Goal: Task Accomplishment & Management: Complete application form

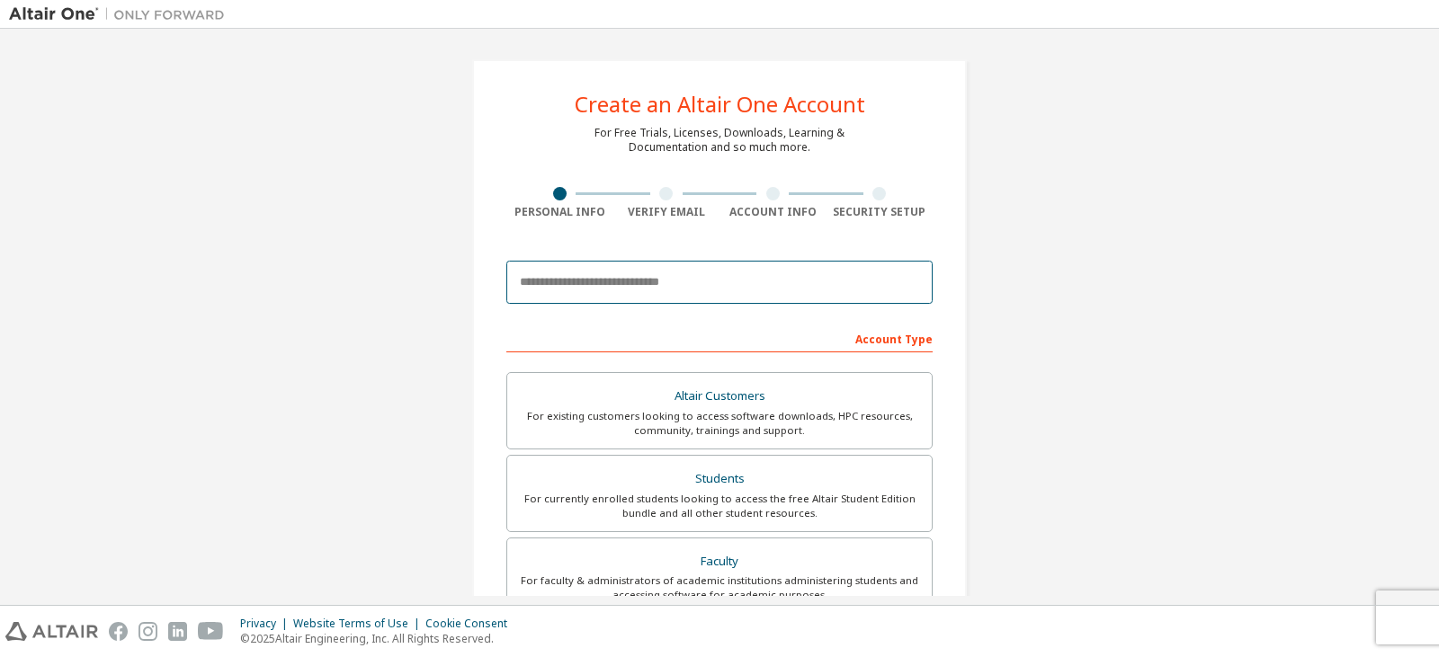
click at [631, 270] on input "email" at bounding box center [719, 282] width 426 height 43
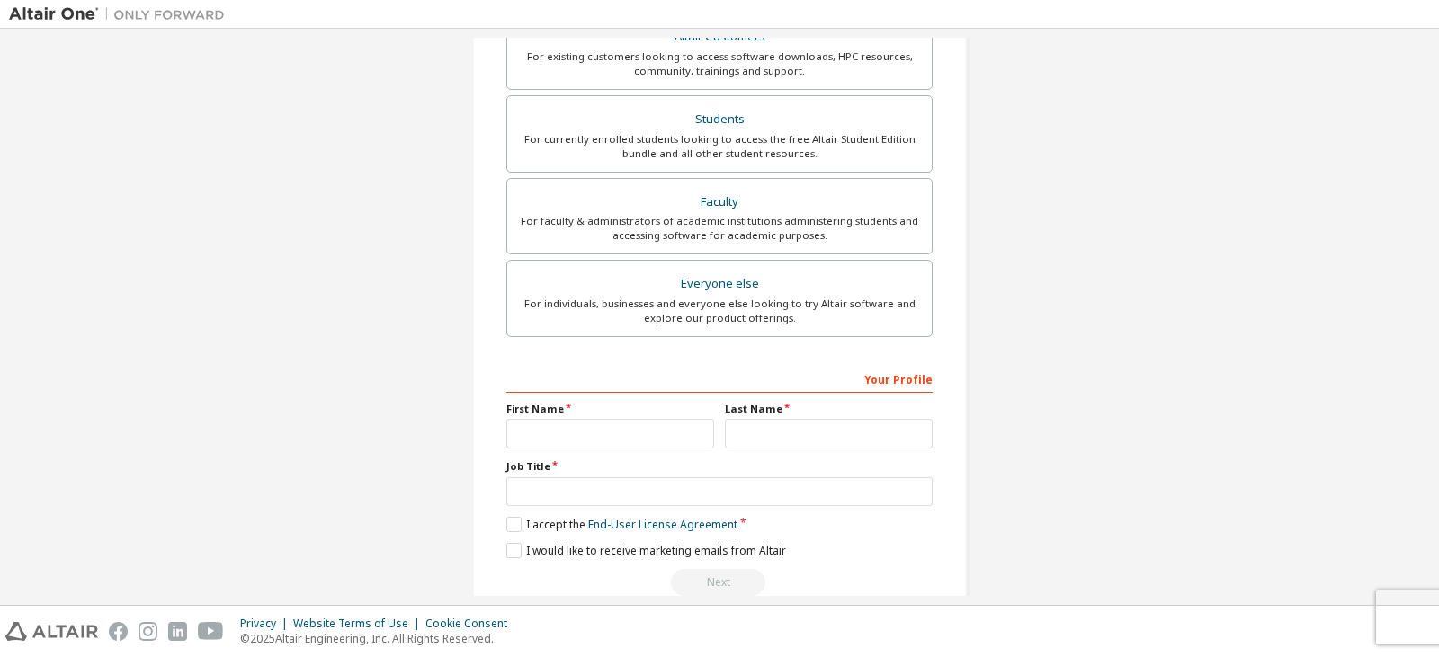
scroll to position [394, 0]
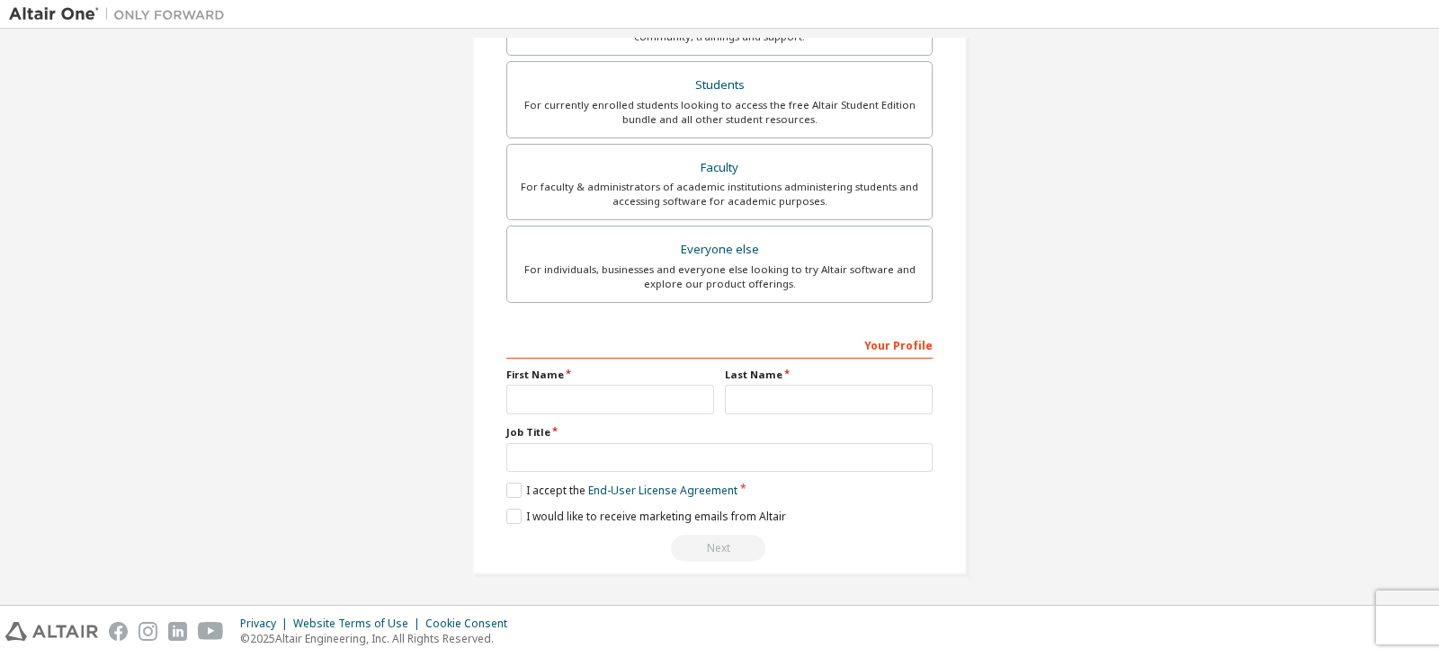
type input "**********"
click at [588, 413] on input "text" at bounding box center [610, 400] width 208 height 30
type input "**********"
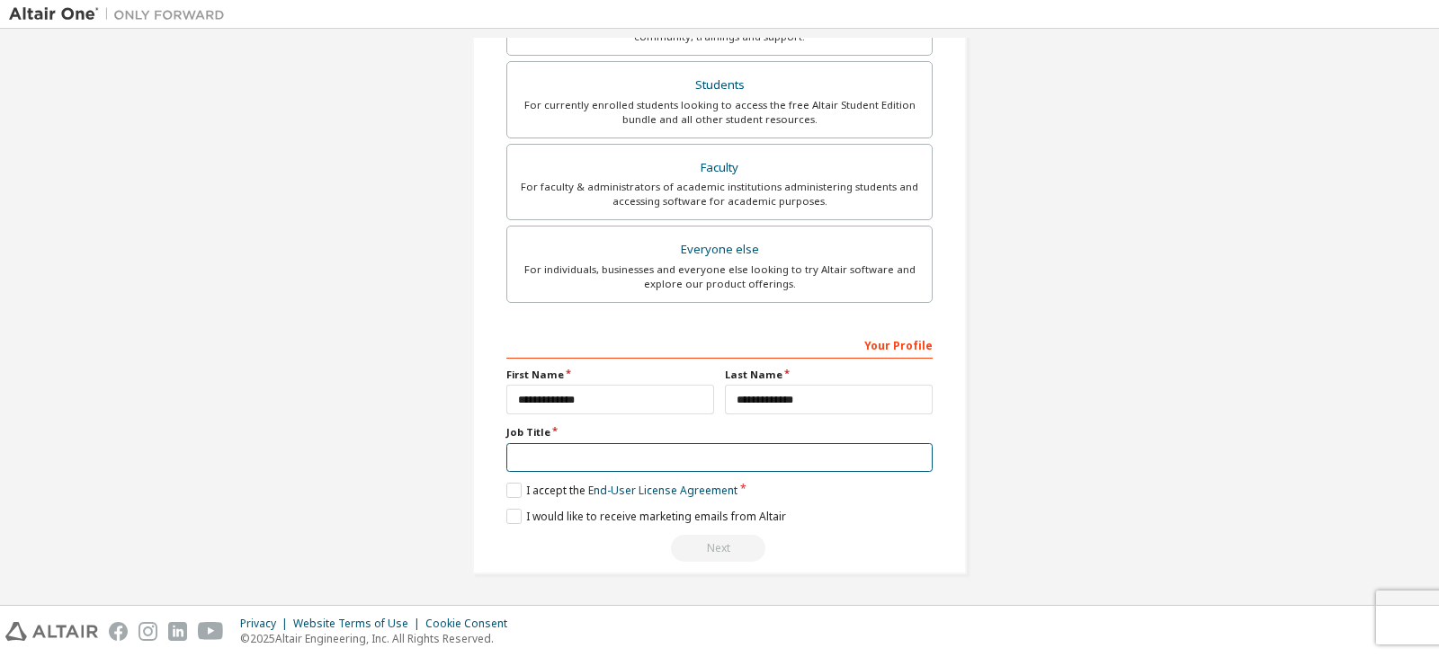
click at [596, 445] on input "text" at bounding box center [719, 458] width 426 height 30
type input "*"
type input "*******"
click at [506, 493] on label "I accept the End-User License Agreement" at bounding box center [621, 490] width 231 height 15
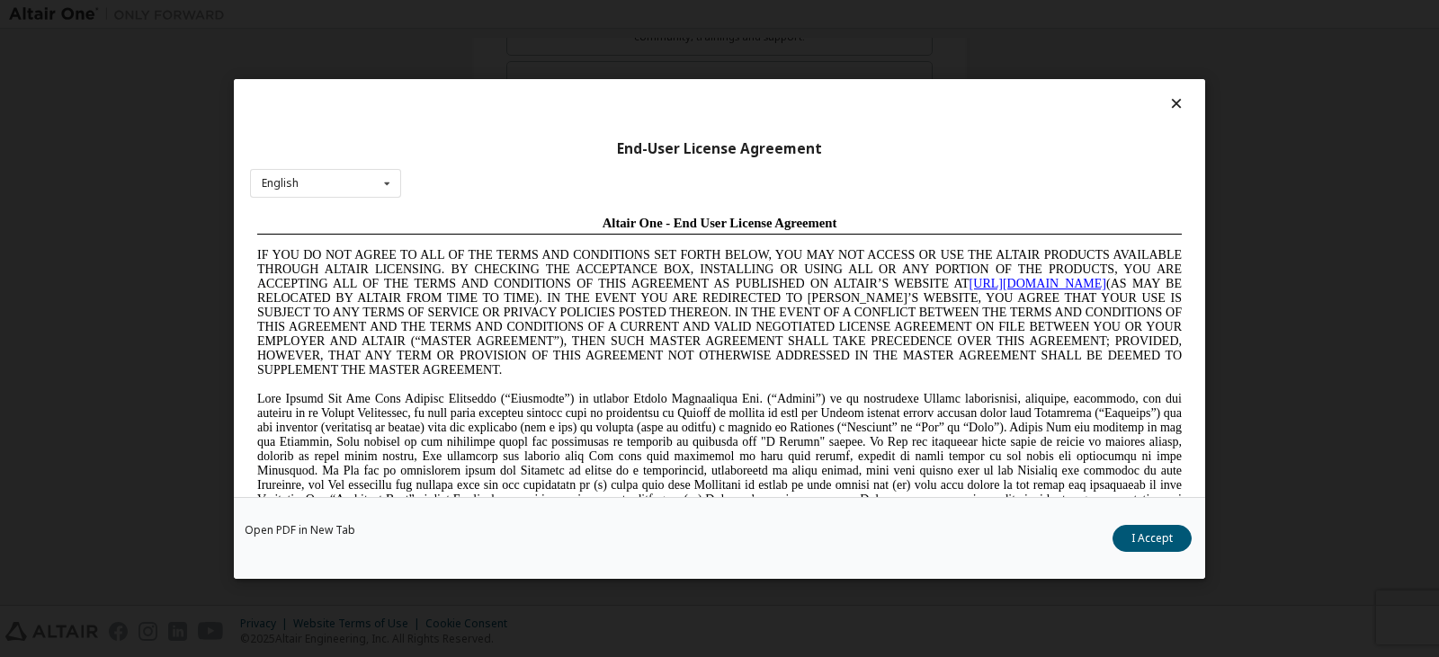
scroll to position [0, 0]
click at [1139, 534] on button "I Accept" at bounding box center [1151, 537] width 79 height 27
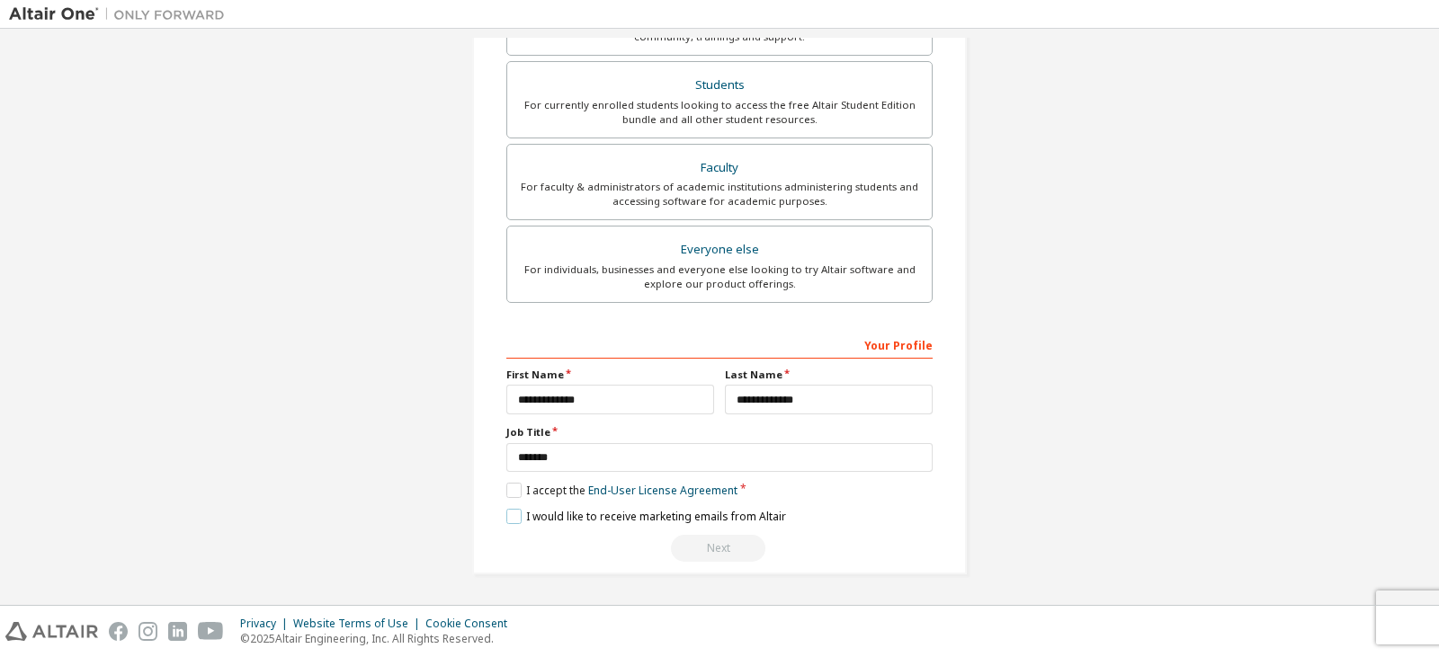
click at [507, 514] on label "I would like to receive marketing emails from Altair" at bounding box center [646, 516] width 280 height 15
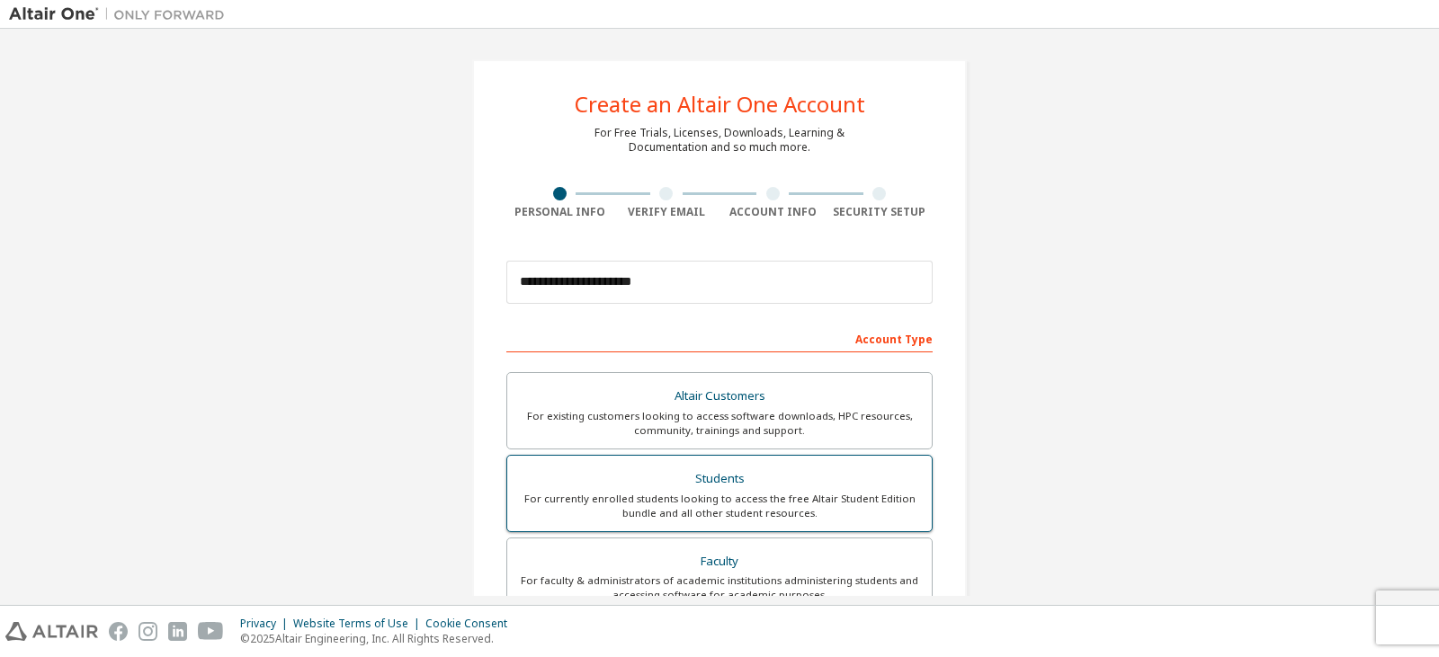
scroll to position [270, 0]
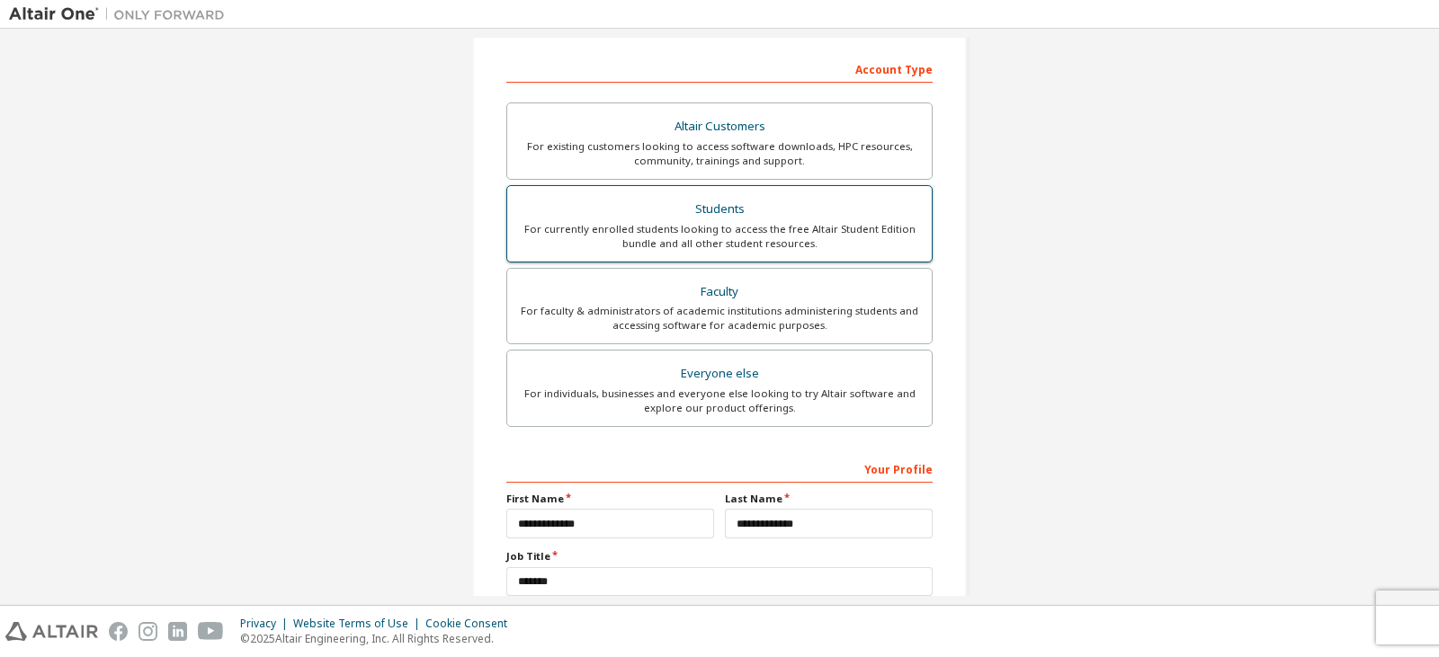
click at [737, 246] on div "For currently enrolled students looking to access the free Altair Student Editi…" at bounding box center [719, 236] width 403 height 29
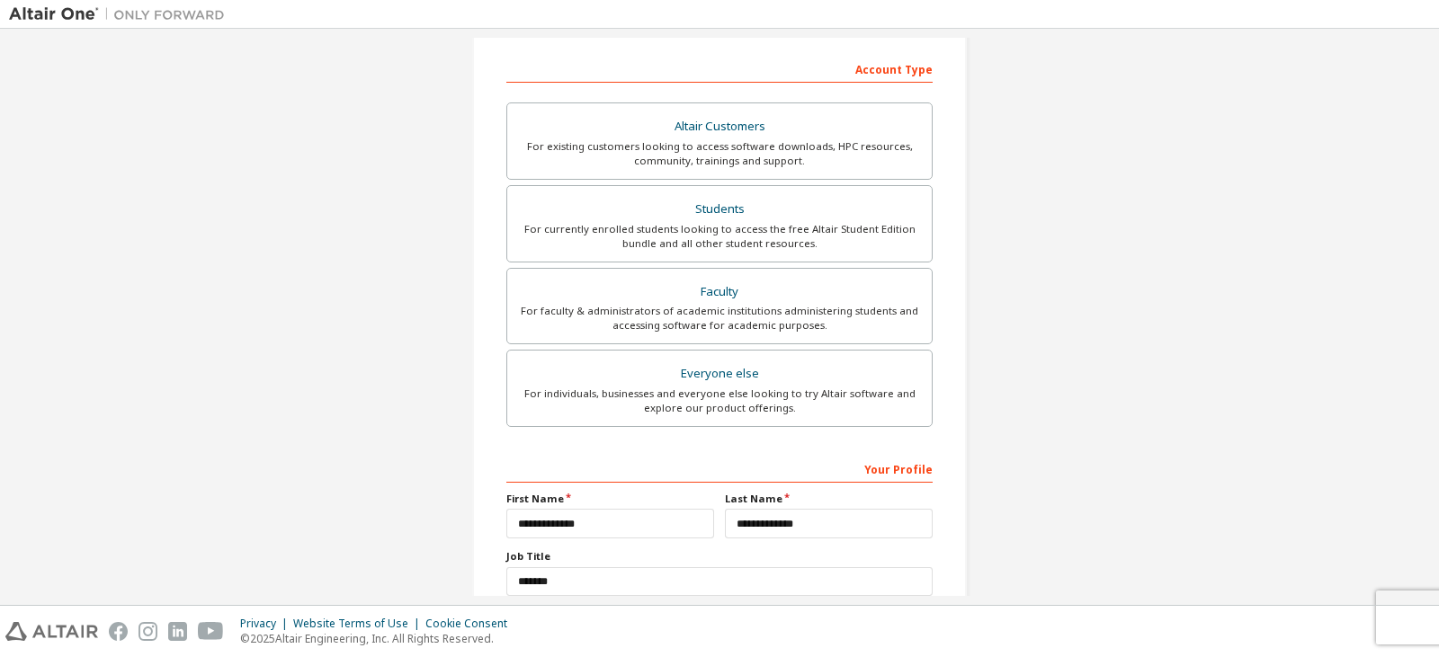
scroll to position [394, 0]
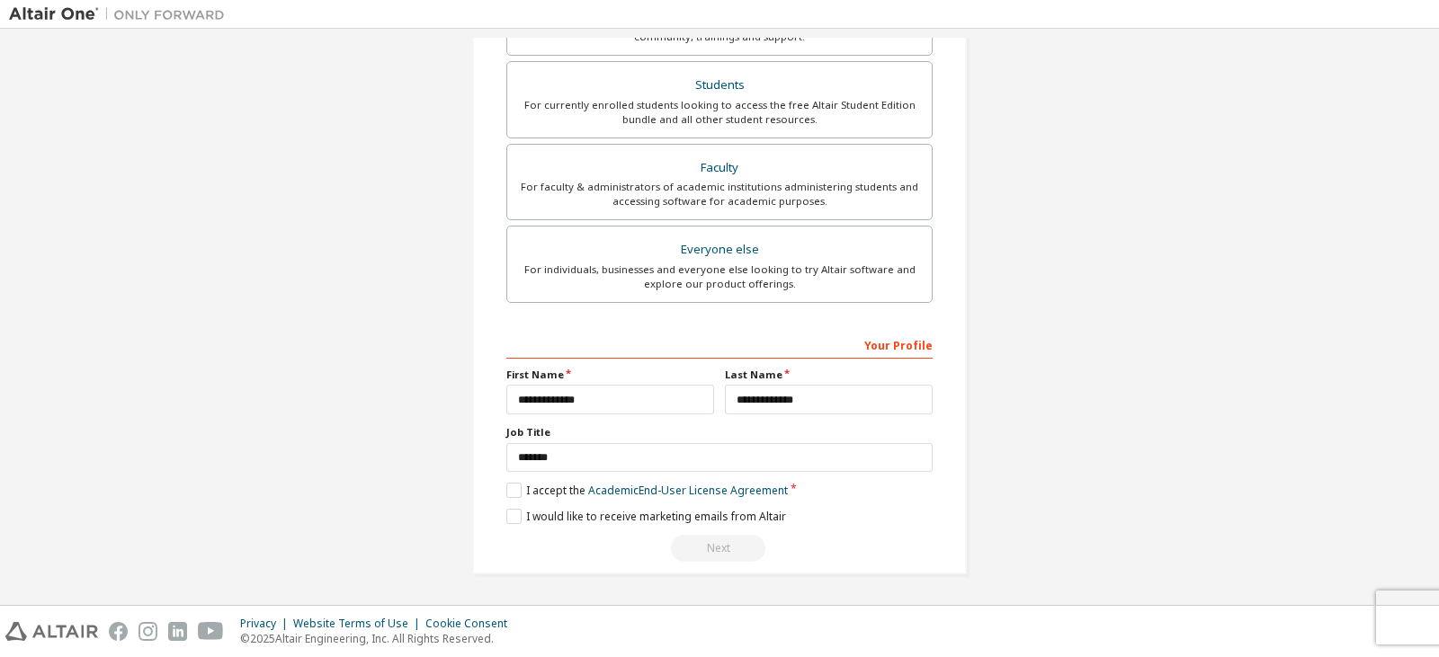
click at [510, 482] on div "**********" at bounding box center [719, 446] width 426 height 233
click at [510, 495] on label "I accept the Academic End-User License Agreement" at bounding box center [646, 490] width 281 height 15
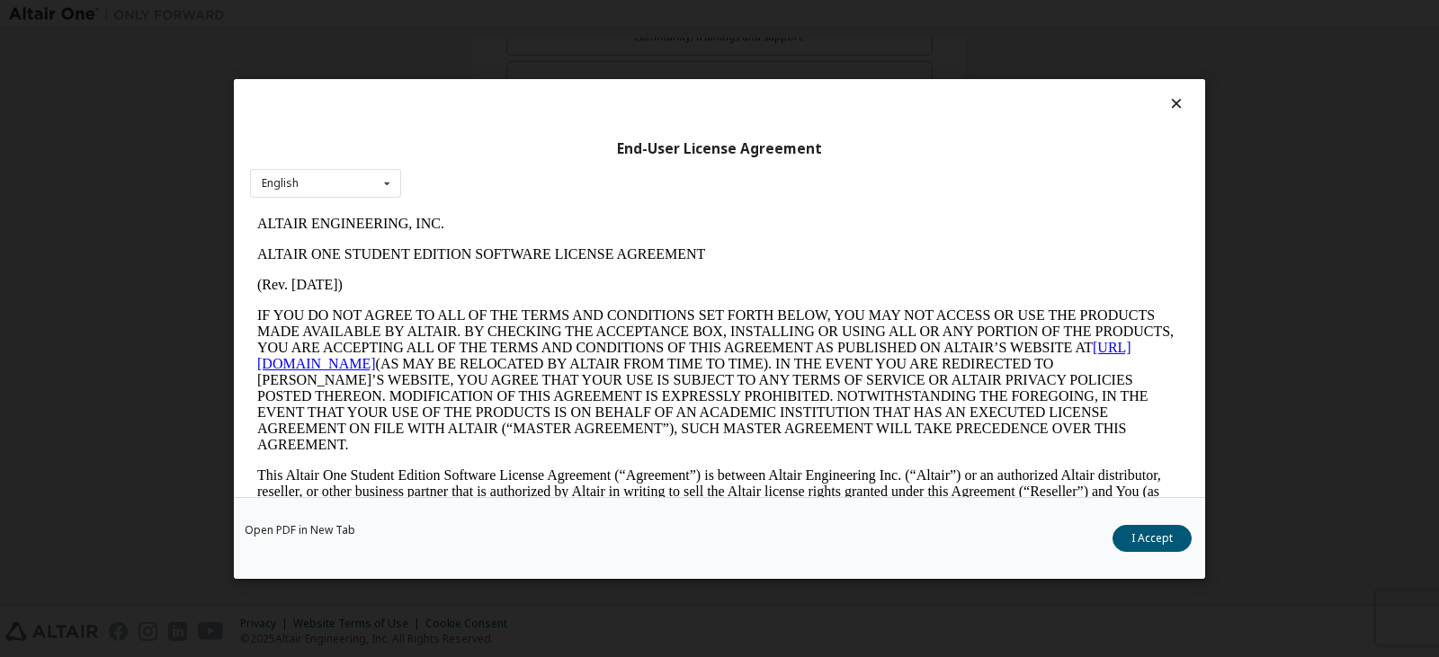
scroll to position [0, 0]
click at [1172, 539] on button "I Accept" at bounding box center [1151, 537] width 79 height 27
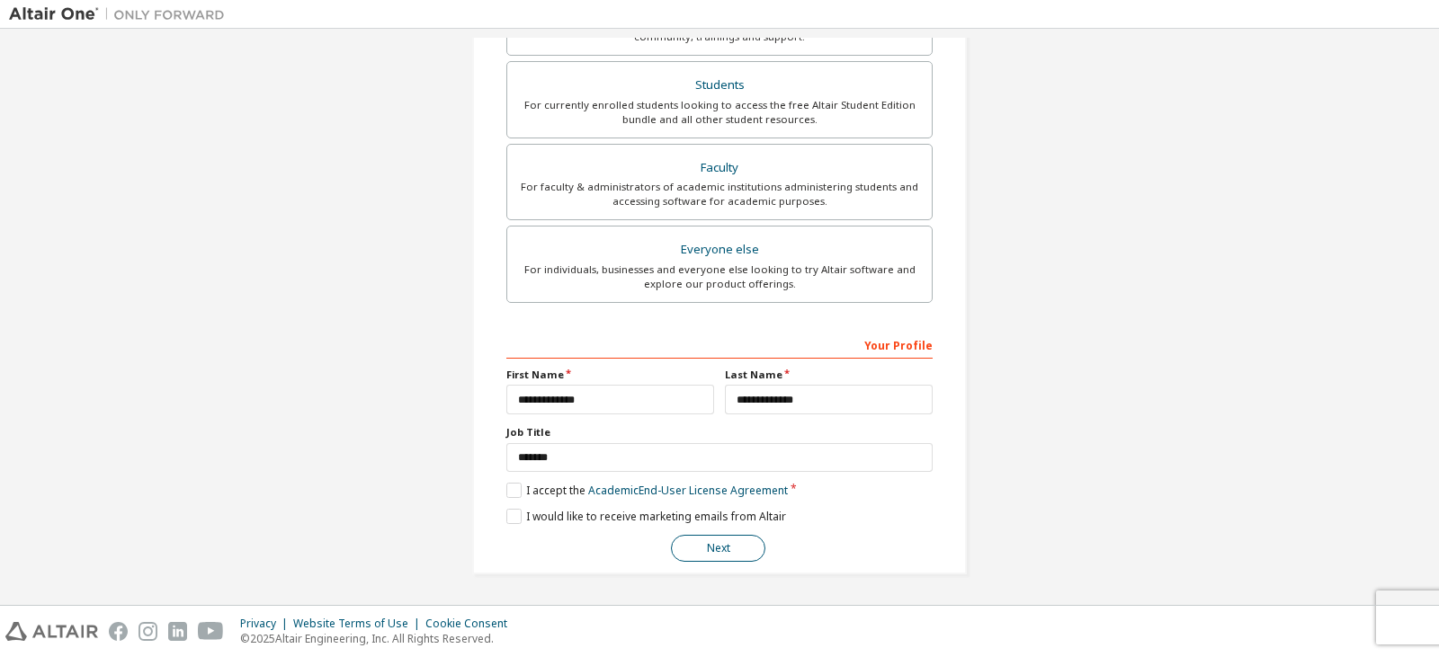
click at [720, 560] on button "Next" at bounding box center [718, 548] width 94 height 27
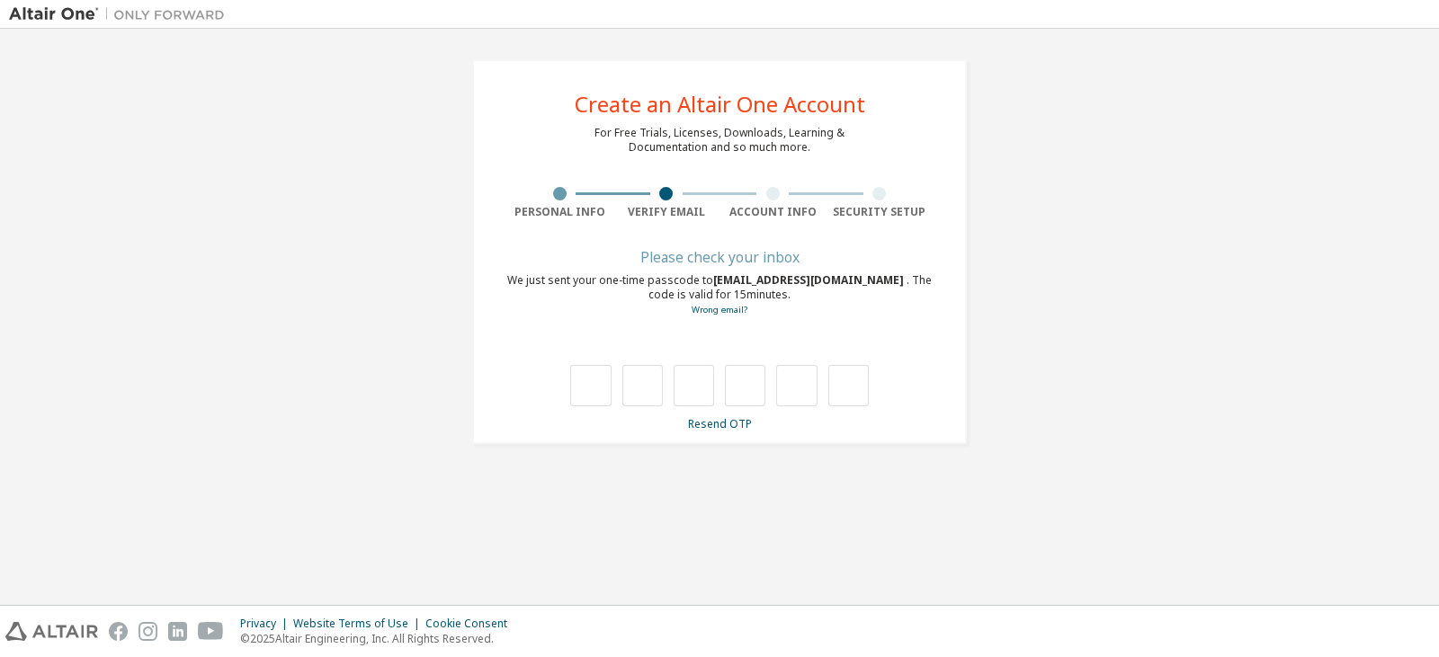
type input "*"
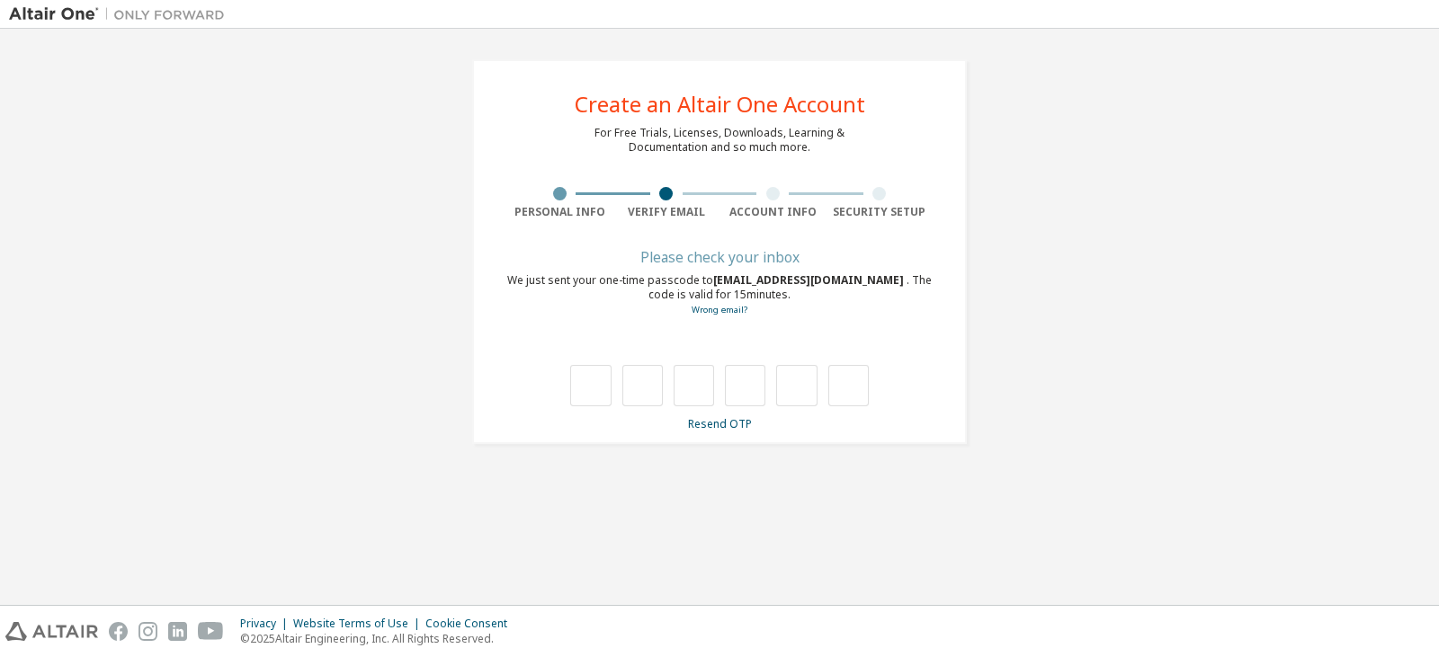
type input "*"
